Goal: Transaction & Acquisition: Subscribe to service/newsletter

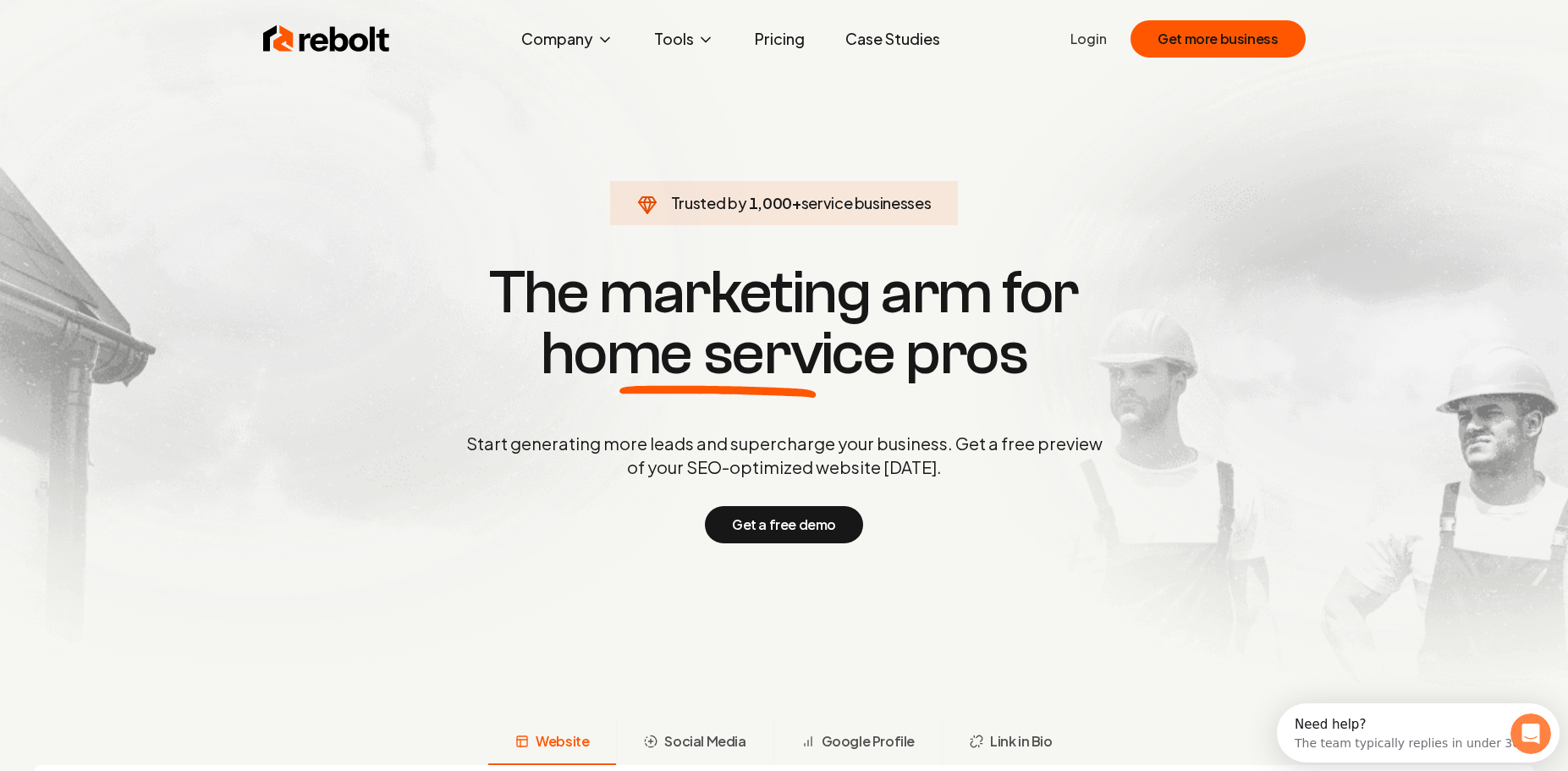
click at [794, 38] on link "Pricing" at bounding box center [779, 39] width 77 height 34
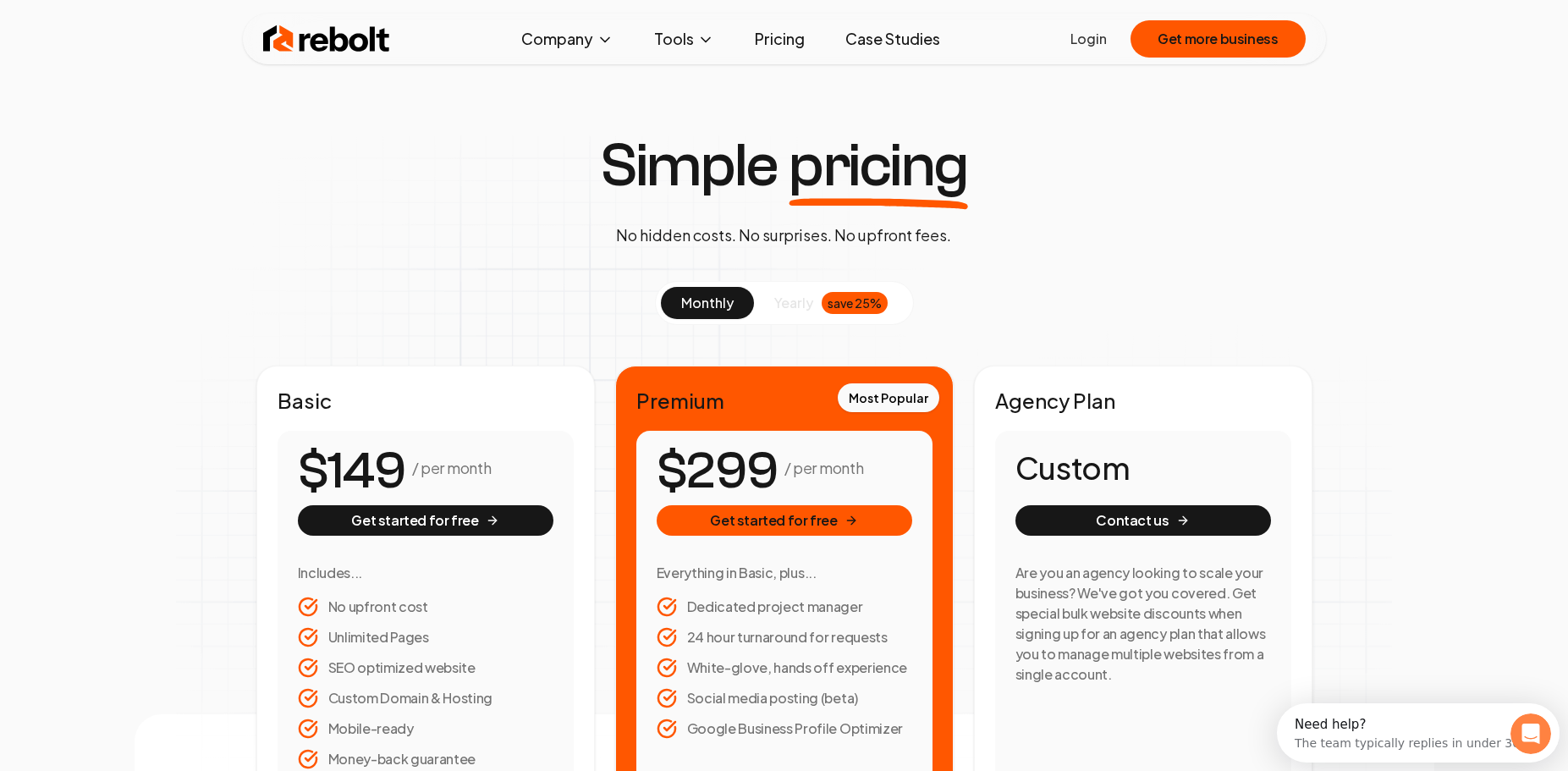
scroll to position [259, 0]
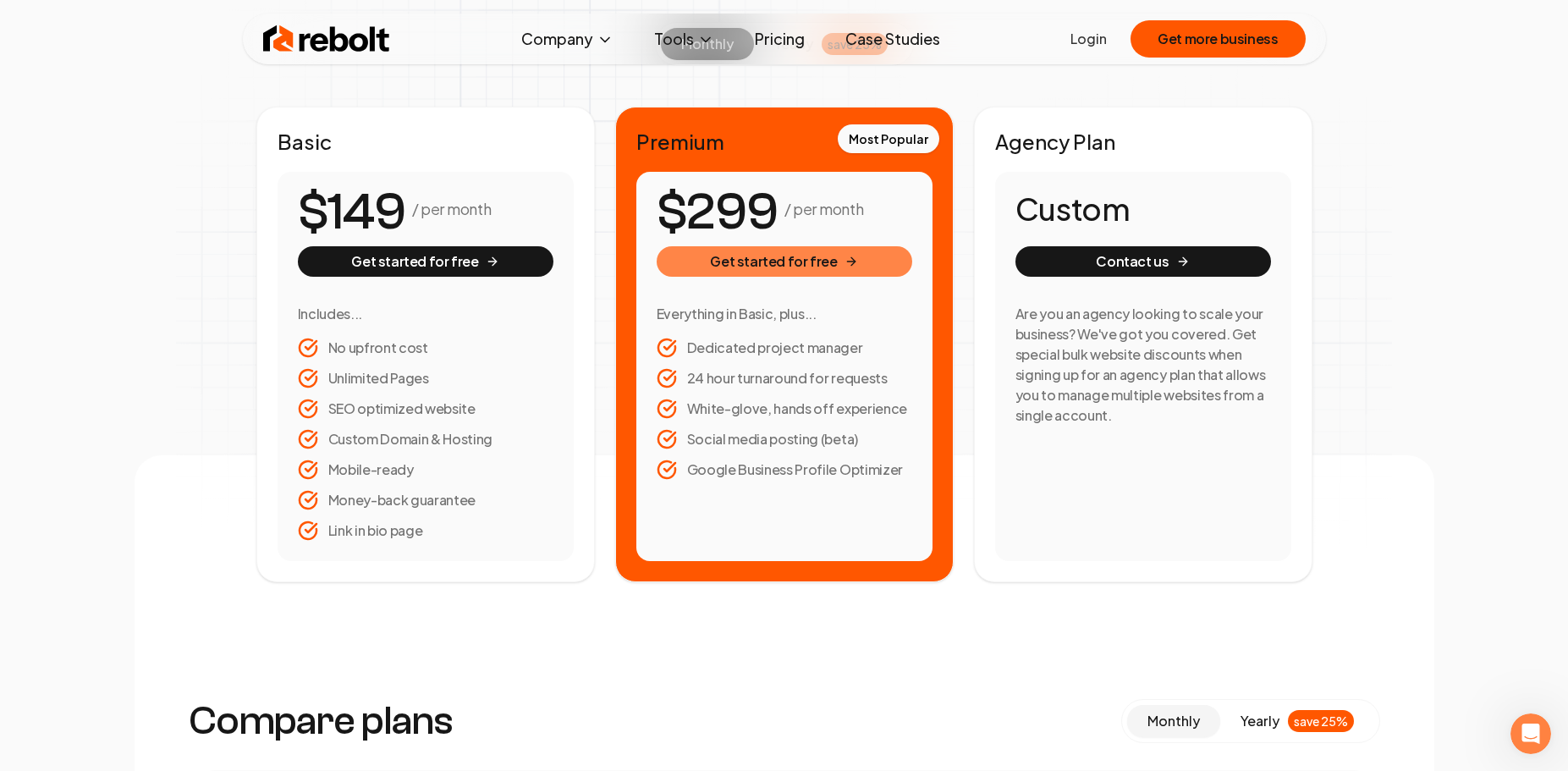
click at [833, 257] on button "Get started for free" at bounding box center [784, 262] width 255 height 31
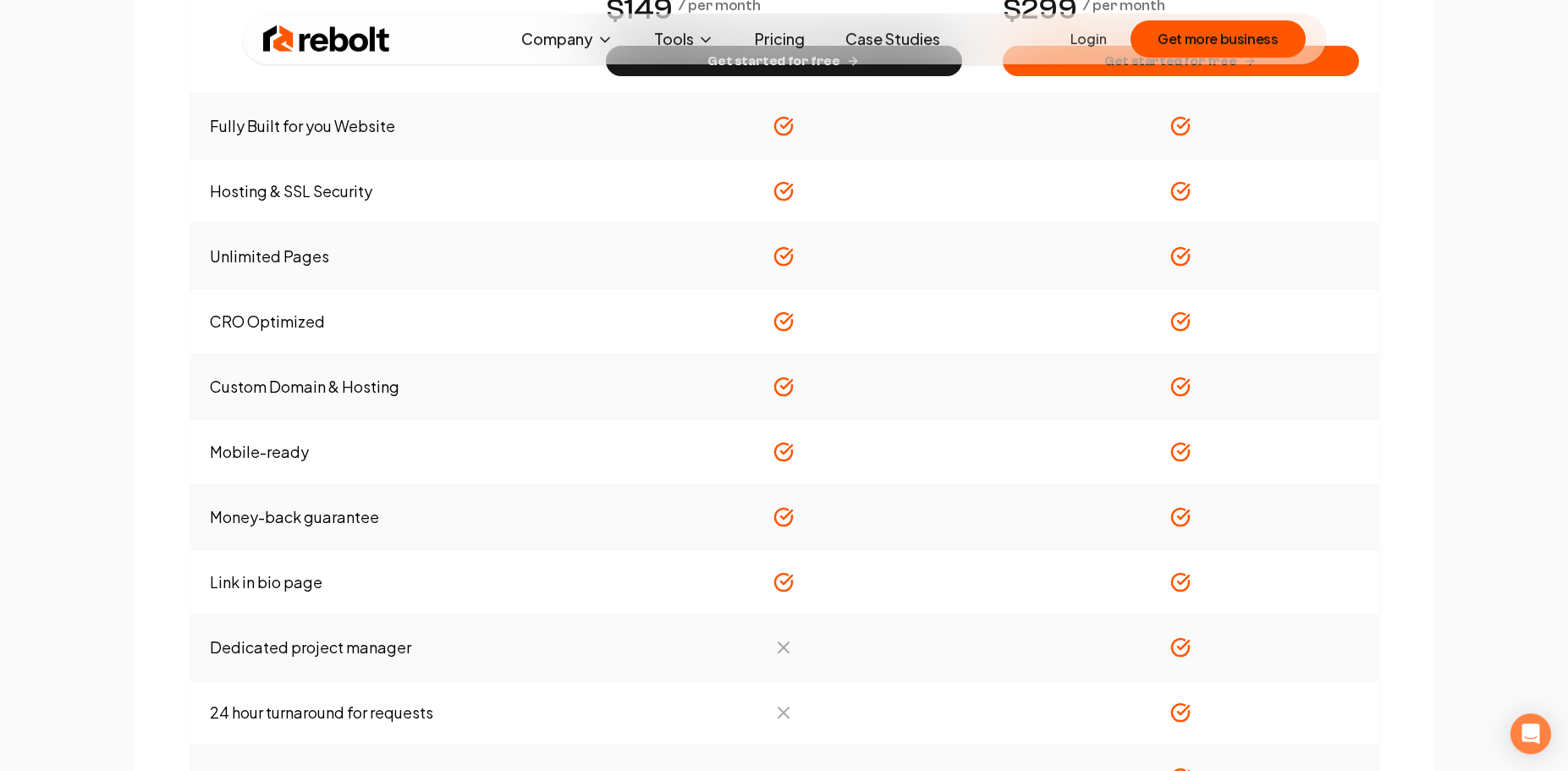
scroll to position [1122, 0]
